Goal: Information Seeking & Learning: Learn about a topic

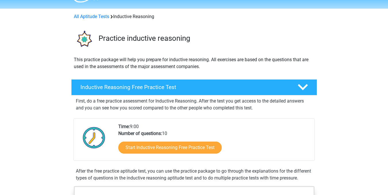
scroll to position [29, 0]
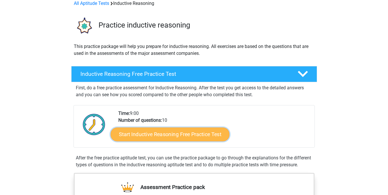
click at [196, 132] on link "Start Inductive Reasoning Free Practice Test" at bounding box center [170, 134] width 119 height 14
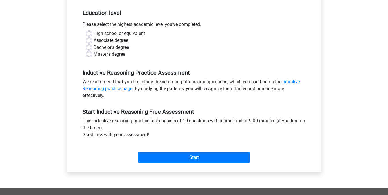
scroll to position [115, 0]
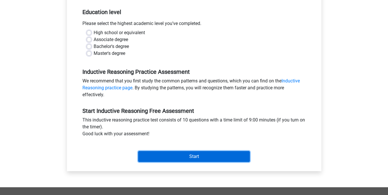
click at [173, 161] on input "Start" at bounding box center [194, 156] width 112 height 11
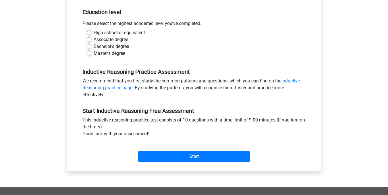
click at [91, 32] on div "High school or equivalent" at bounding box center [194, 32] width 215 height 7
click at [94, 34] on label "High school or equivalent" at bounding box center [119, 32] width 51 height 7
click at [90, 34] on input "High school or equivalent" at bounding box center [89, 32] width 5 height 6
radio input "true"
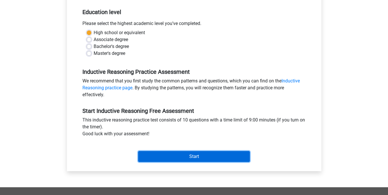
click at [200, 155] on input "Start" at bounding box center [194, 156] width 112 height 11
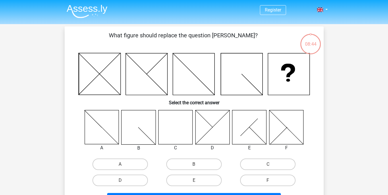
click at [167, 136] on icon at bounding box center [175, 127] width 34 height 34
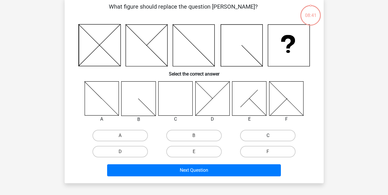
click at [265, 135] on label "C" at bounding box center [267, 135] width 55 height 11
click at [268, 136] on input "C" at bounding box center [270, 138] width 4 height 4
radio input "true"
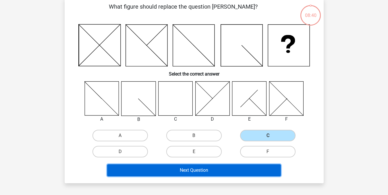
click at [231, 171] on button "Next Question" at bounding box center [194, 170] width 174 height 12
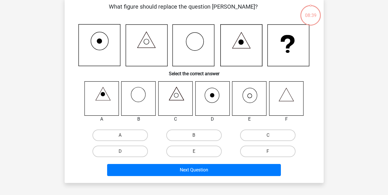
scroll to position [26, 0]
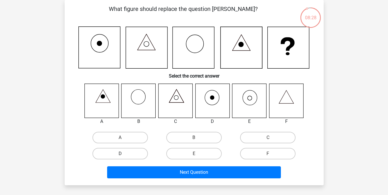
click at [134, 155] on label "D" at bounding box center [119, 153] width 55 height 11
click at [124, 155] on input "D" at bounding box center [122, 156] width 4 height 4
radio input "true"
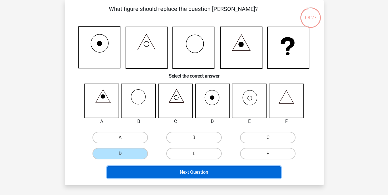
click at [169, 177] on button "Next Question" at bounding box center [194, 172] width 174 height 12
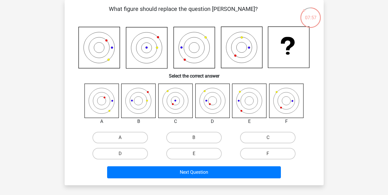
click at [176, 105] on icon at bounding box center [175, 101] width 34 height 34
click at [247, 137] on label "C" at bounding box center [267, 137] width 55 height 11
click at [268, 138] on input "C" at bounding box center [270, 140] width 4 height 4
radio input "true"
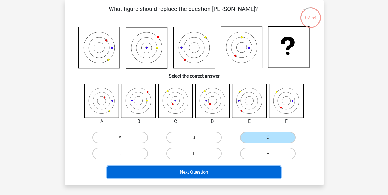
click at [225, 167] on button "Next Question" at bounding box center [194, 172] width 174 height 12
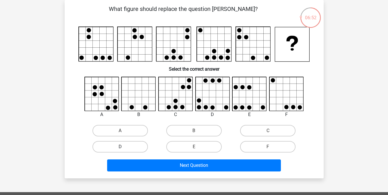
click at [132, 145] on label "D" at bounding box center [119, 146] width 55 height 11
click at [124, 147] on input "D" at bounding box center [122, 149] width 4 height 4
radio input "true"
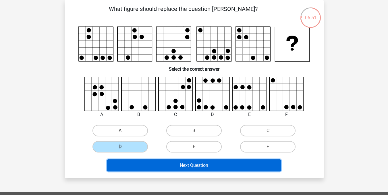
click at [171, 169] on button "Next Question" at bounding box center [194, 165] width 174 height 12
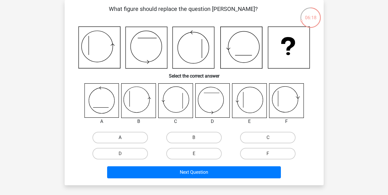
click at [111, 133] on label "A" at bounding box center [119, 137] width 55 height 11
click at [120, 138] on input "A" at bounding box center [122, 140] width 4 height 4
radio input "true"
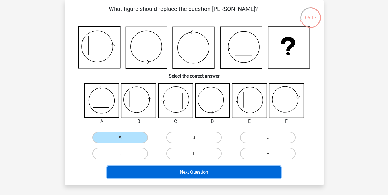
click at [156, 175] on button "Next Question" at bounding box center [194, 172] width 174 height 12
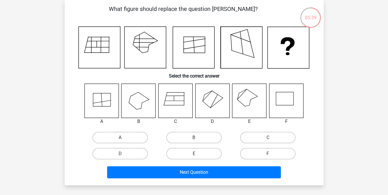
click at [211, 105] on icon at bounding box center [212, 101] width 34 height 34
click at [130, 155] on label "D" at bounding box center [119, 153] width 55 height 11
click at [124, 155] on input "D" at bounding box center [122, 156] width 4 height 4
radio input "true"
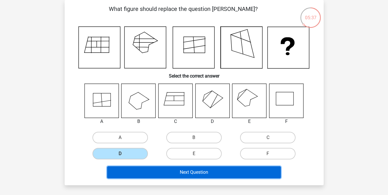
click at [166, 175] on button "Next Question" at bounding box center [194, 172] width 174 height 12
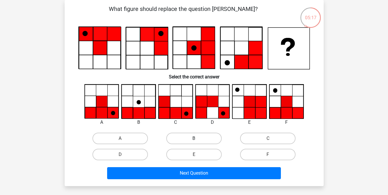
click at [188, 139] on label "B" at bounding box center [193, 138] width 55 height 11
click at [194, 139] on input "B" at bounding box center [196, 140] width 4 height 4
radio input "true"
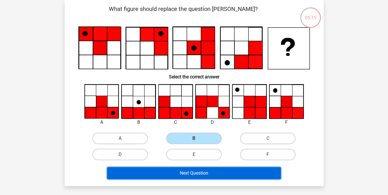
click at [209, 175] on button "Next Question" at bounding box center [194, 173] width 174 height 12
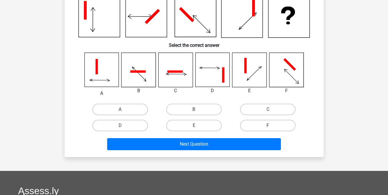
scroll to position [0, 0]
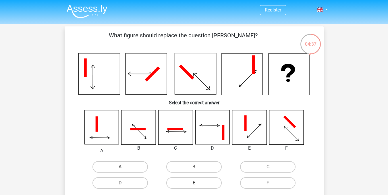
click at [179, 133] on icon at bounding box center [175, 127] width 34 height 34
click at [271, 164] on label "C" at bounding box center [267, 166] width 55 height 11
click at [271, 167] on input "C" at bounding box center [270, 169] width 4 height 4
radio input "true"
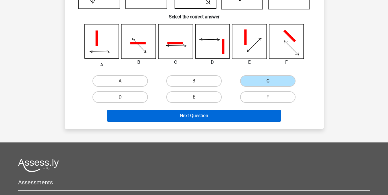
scroll to position [86, 0]
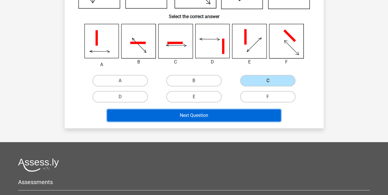
click at [221, 116] on button "Next Question" at bounding box center [194, 115] width 174 height 12
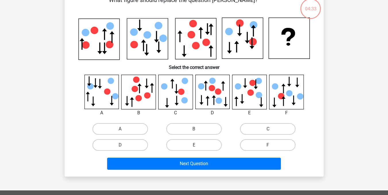
scroll to position [26, 0]
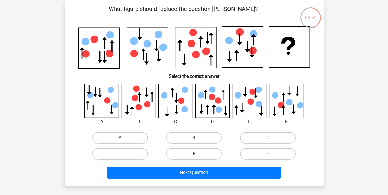
click at [262, 154] on label "F" at bounding box center [267, 153] width 55 height 11
click at [268, 154] on input "F" at bounding box center [270, 156] width 4 height 4
radio input "true"
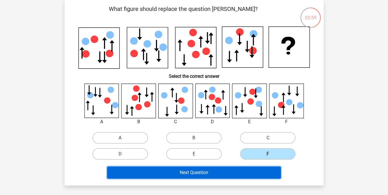
click at [256, 170] on button "Next Question" at bounding box center [194, 173] width 174 height 12
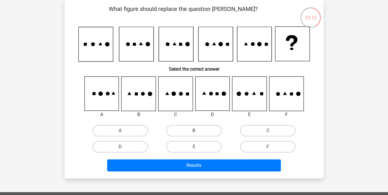
click at [91, 107] on icon at bounding box center [101, 94] width 34 height 34
click at [115, 128] on label "A" at bounding box center [119, 130] width 55 height 11
click at [120, 131] on input "A" at bounding box center [122, 133] width 4 height 4
radio input "true"
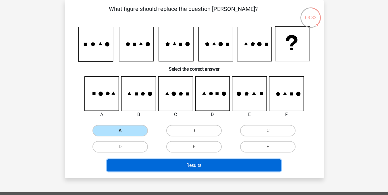
click at [171, 167] on button "Results" at bounding box center [194, 165] width 174 height 12
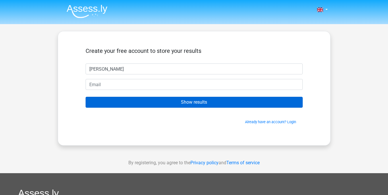
type input "[PERSON_NAME]"
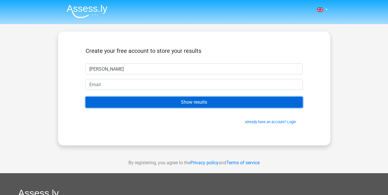
click at [200, 101] on input "Show results" at bounding box center [194, 102] width 217 height 11
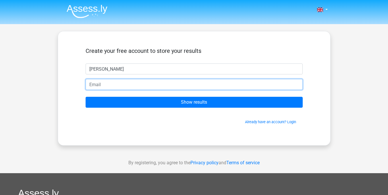
click at [246, 84] on input "email" at bounding box center [194, 84] width 217 height 11
type input "[EMAIL_ADDRESS][DOMAIN_NAME]"
click at [86, 97] on input "Show results" at bounding box center [194, 102] width 217 height 11
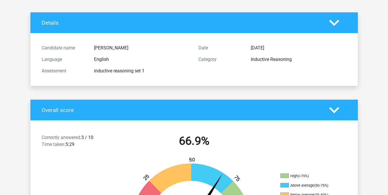
scroll to position [86, 0]
